Goal: Check status: Check status

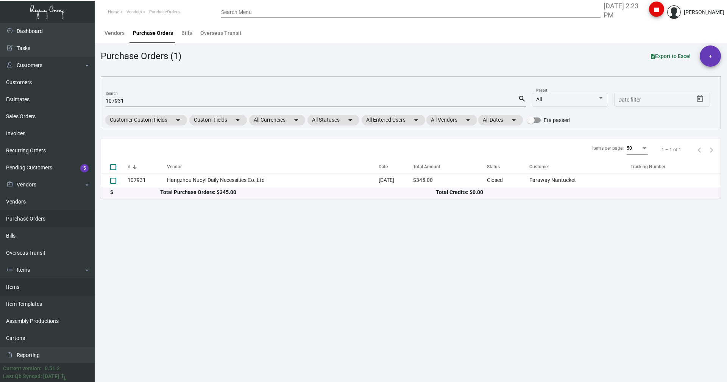
click at [24, 287] on link "Items" at bounding box center [47, 286] width 95 height 17
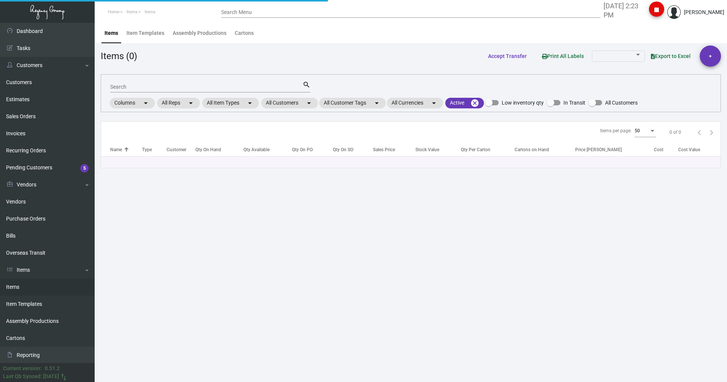
click at [140, 91] on div "Search" at bounding box center [206, 87] width 192 height 12
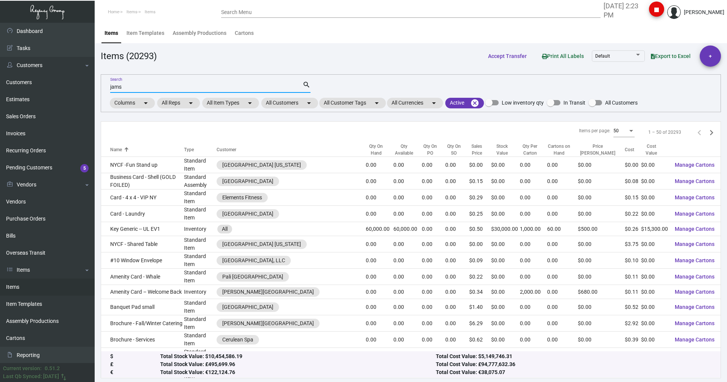
type input "jams"
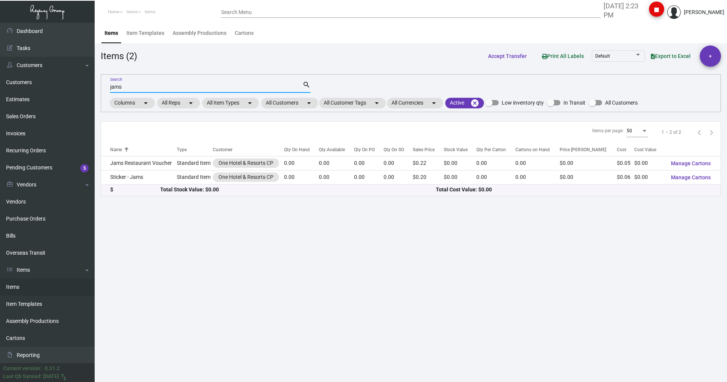
click at [121, 86] on input "jams" at bounding box center [206, 87] width 192 height 6
drag, startPoint x: 121, startPoint y: 86, endPoint x: 107, endPoint y: 90, distance: 14.6
click at [107, 90] on div "jams Search search Columns arrow_drop_down All Reps arrow_drop_down All Item Ty…" at bounding box center [411, 93] width 620 height 38
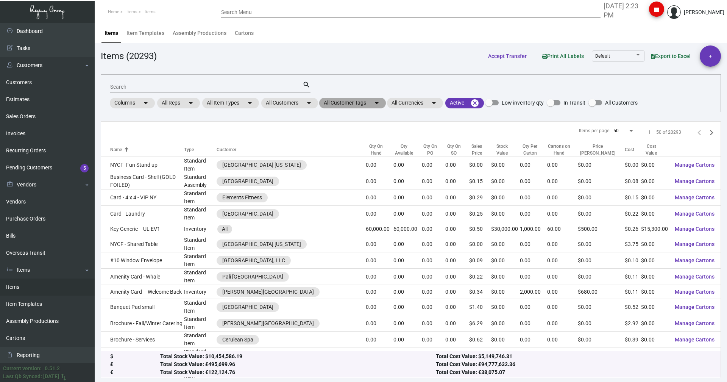
click at [343, 104] on mat-chip "All Customer Tags arrow_drop_down" at bounding box center [352, 103] width 67 height 11
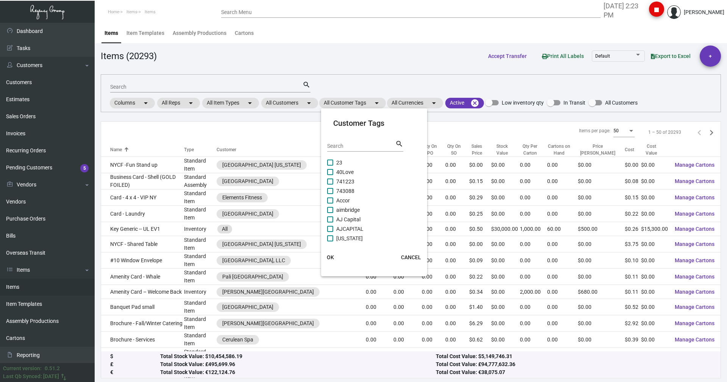
click at [294, 105] on div at bounding box center [363, 191] width 727 height 382
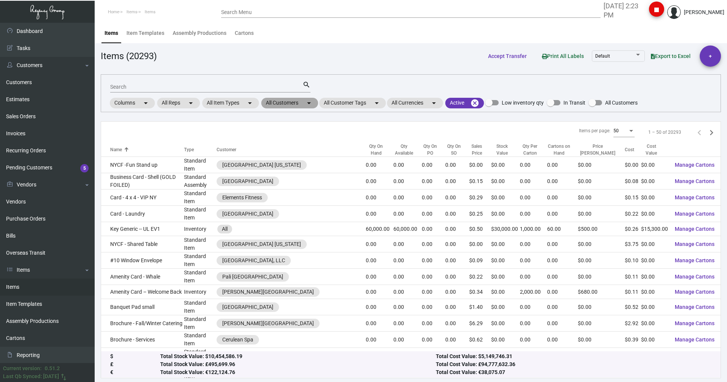
click at [292, 104] on mat-chip "All Customers arrow_drop_down" at bounding box center [289, 103] width 57 height 11
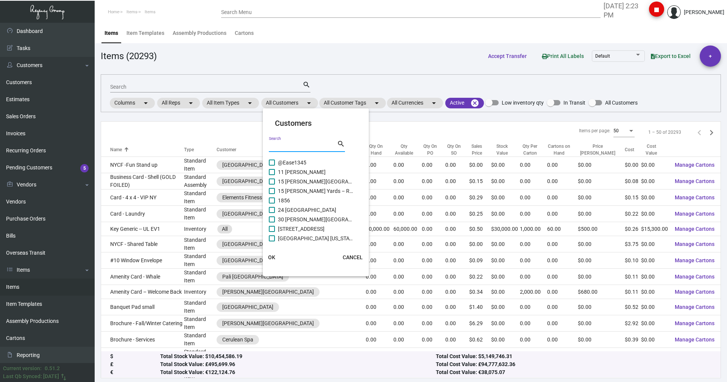
click at [282, 143] on input "Search" at bounding box center [303, 146] width 68 height 6
type input "one hotel"
click at [275, 173] on label "One Hotel & Resorts CP" at bounding box center [311, 171] width 85 height 9
click at [272, 175] on input "One Hotel & Resorts CP" at bounding box center [272, 175] width 0 height 0
checkbox input "true"
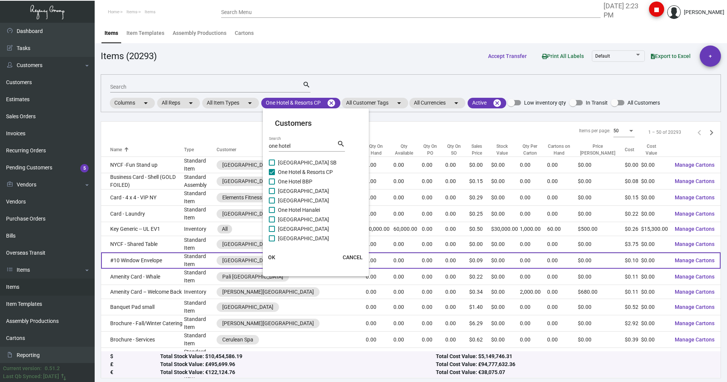
click at [270, 253] on button "OK" at bounding box center [272, 257] width 24 height 14
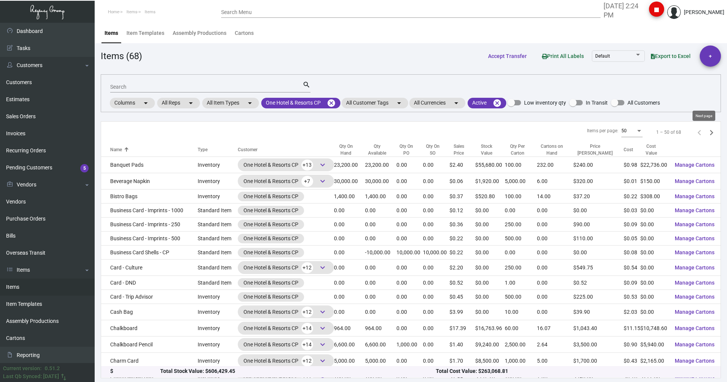
click at [710, 133] on icon "Next page" at bounding box center [711, 132] width 3 height 5
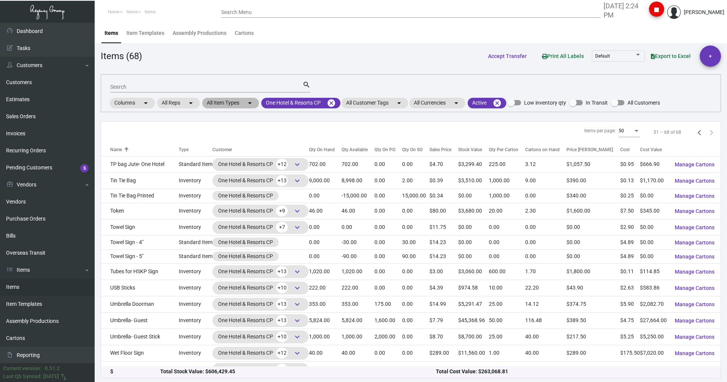
click at [236, 105] on mat-chip "All Item Types arrow_drop_down" at bounding box center [230, 103] width 57 height 11
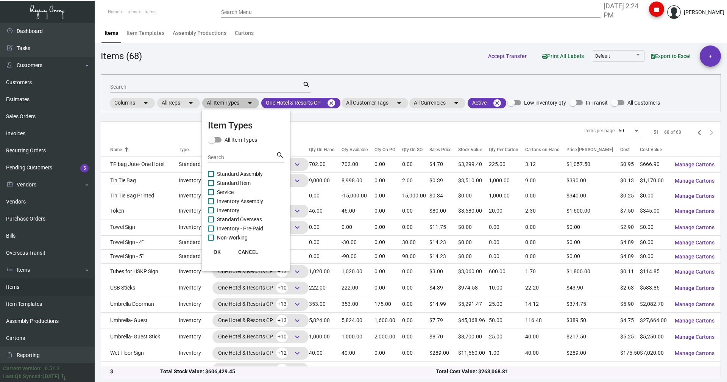
click at [236, 105] on div at bounding box center [363, 191] width 727 height 382
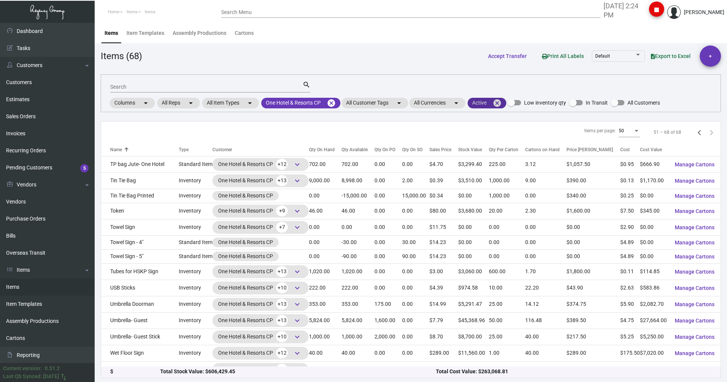
click at [482, 105] on mat-chip "Active cancel" at bounding box center [487, 103] width 39 height 11
click at [486, 148] on label "Inactive" at bounding box center [492, 147] width 28 height 9
click at [481, 151] on input "Inactive" at bounding box center [480, 151] width 0 height 0
checkbox input "true"
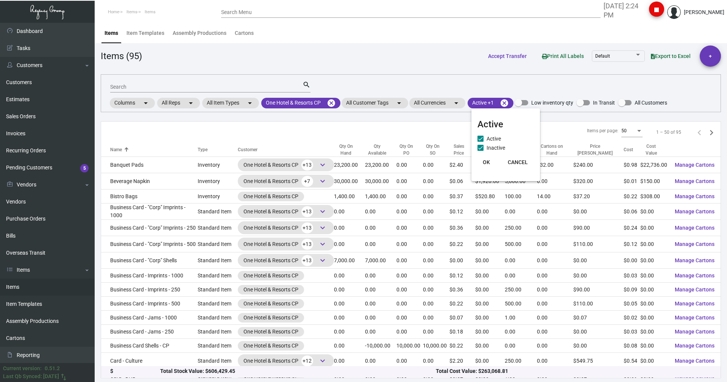
click at [486, 161] on span "OK" at bounding box center [486, 162] width 7 height 6
click at [126, 86] on input "Search" at bounding box center [206, 87] width 192 height 6
type input "bag"
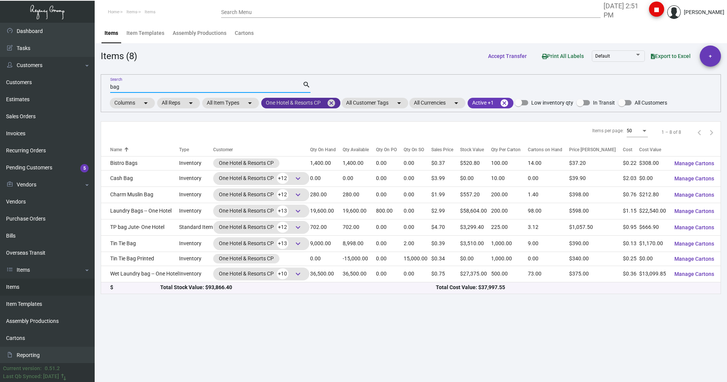
click at [332, 103] on mat-icon "cancel" at bounding box center [331, 102] width 9 height 9
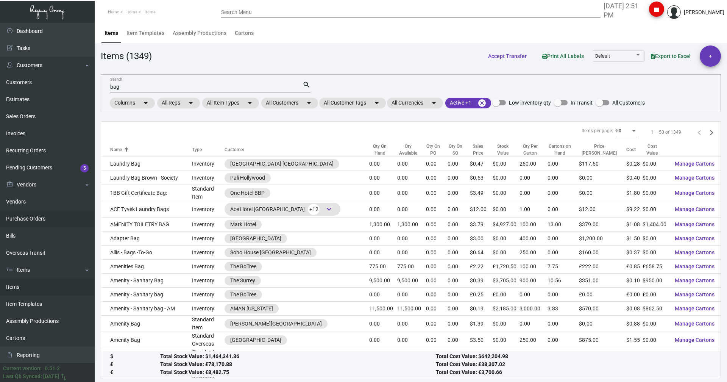
click at [27, 219] on link "Purchase Orders" at bounding box center [47, 218] width 95 height 17
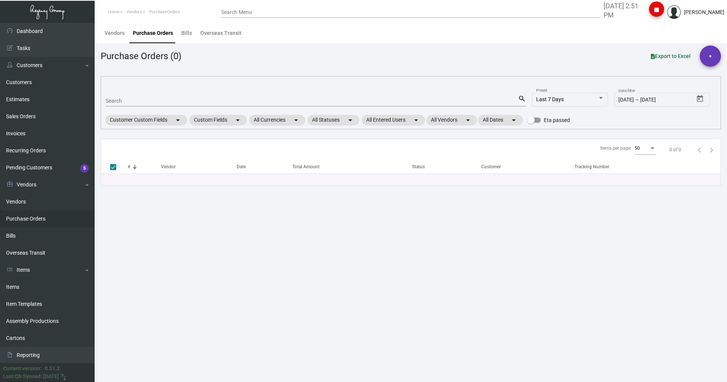
click at [131, 102] on input "Search" at bounding box center [312, 101] width 413 height 6
type input "6970"
checkbox input "false"
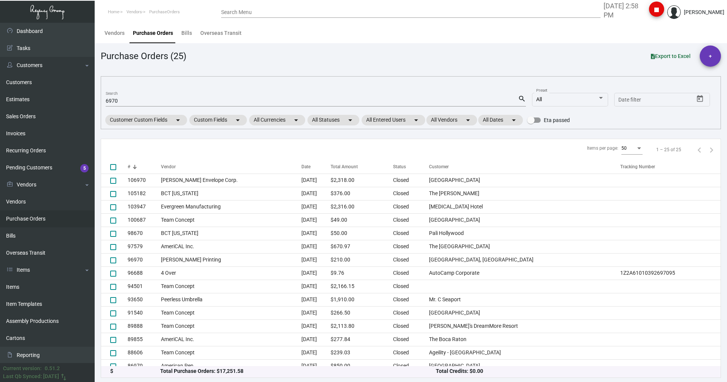
click at [128, 104] on div "6970 Search" at bounding box center [312, 101] width 413 height 12
click at [127, 103] on input "6970" at bounding box center [312, 101] width 413 height 6
type input "9501"
